Goal: Transaction & Acquisition: Purchase product/service

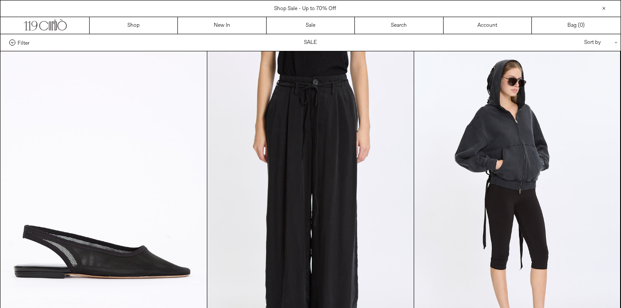
click at [305, 5] on span "Shop Sale - Up to 70% Off" at bounding box center [305, 8] width 62 height 7
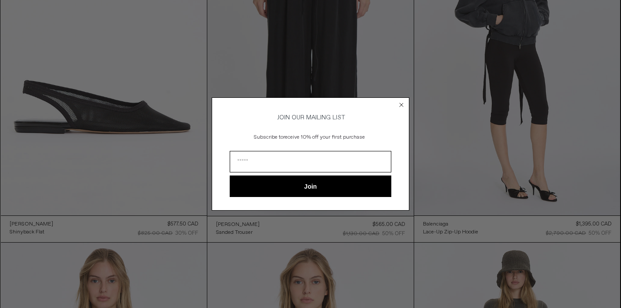
scroll to position [120, 0]
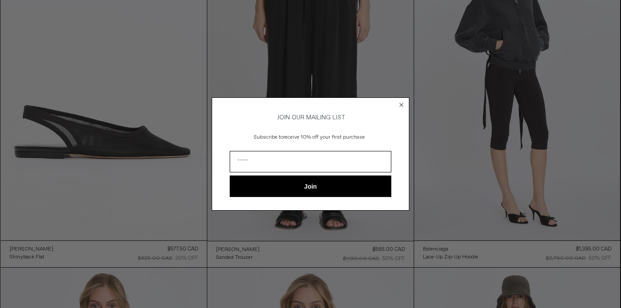
click at [403, 105] on icon "Close dialog" at bounding box center [402, 105] width 4 height 4
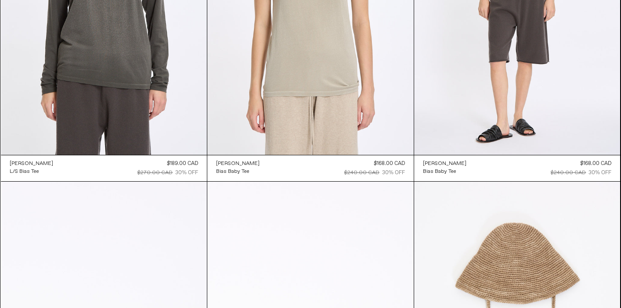
scroll to position [0, 0]
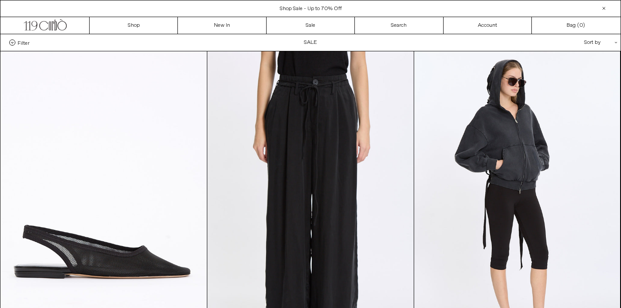
click at [594, 45] on div "Sort by .cls-1{fill:#231f20}" at bounding box center [572, 42] width 79 height 17
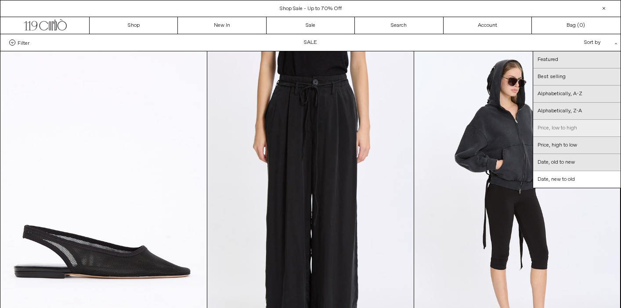
click at [578, 127] on link "Price, low to high" at bounding box center [576, 128] width 87 height 17
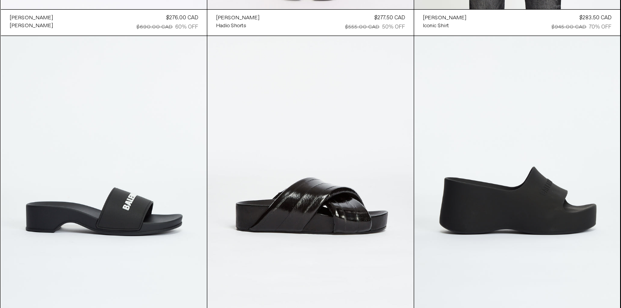
scroll to position [4781, 0]
